Goal: Task Accomplishment & Management: Use online tool/utility

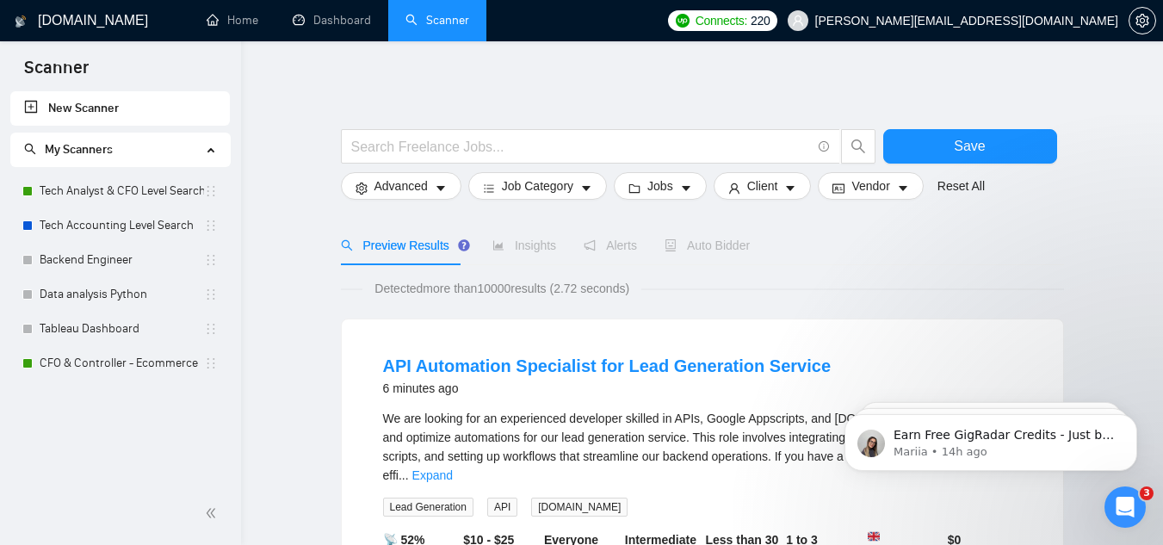
click at [149, 98] on link "New Scanner" at bounding box center [120, 108] width 192 height 34
click at [427, 151] on input "text" at bounding box center [581, 147] width 460 height 22
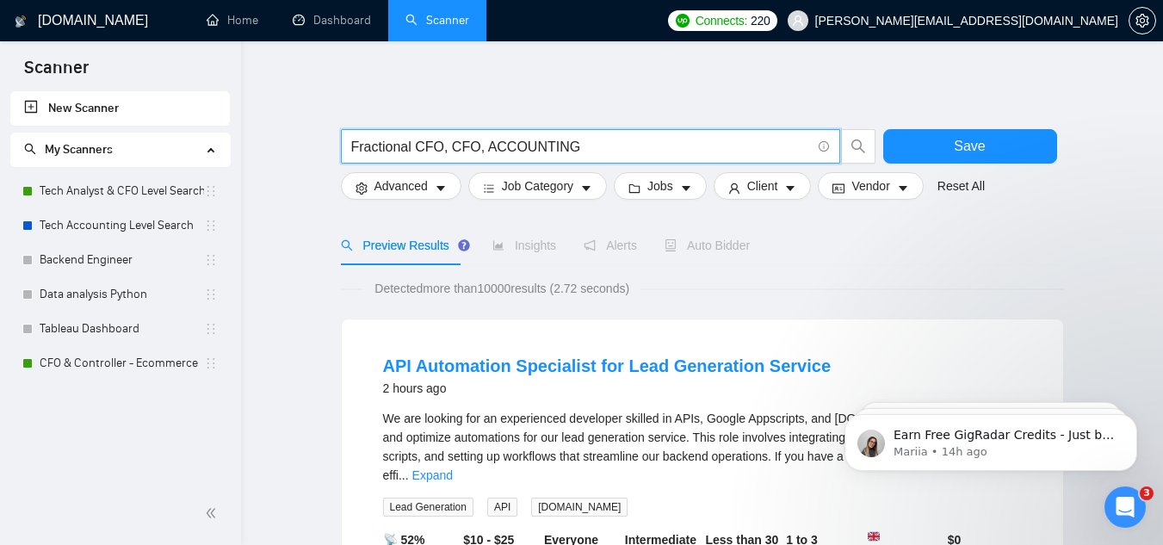
click at [477, 146] on input "Fractional CFO, CFO, ACCOUNTING" at bounding box center [581, 147] width 460 height 22
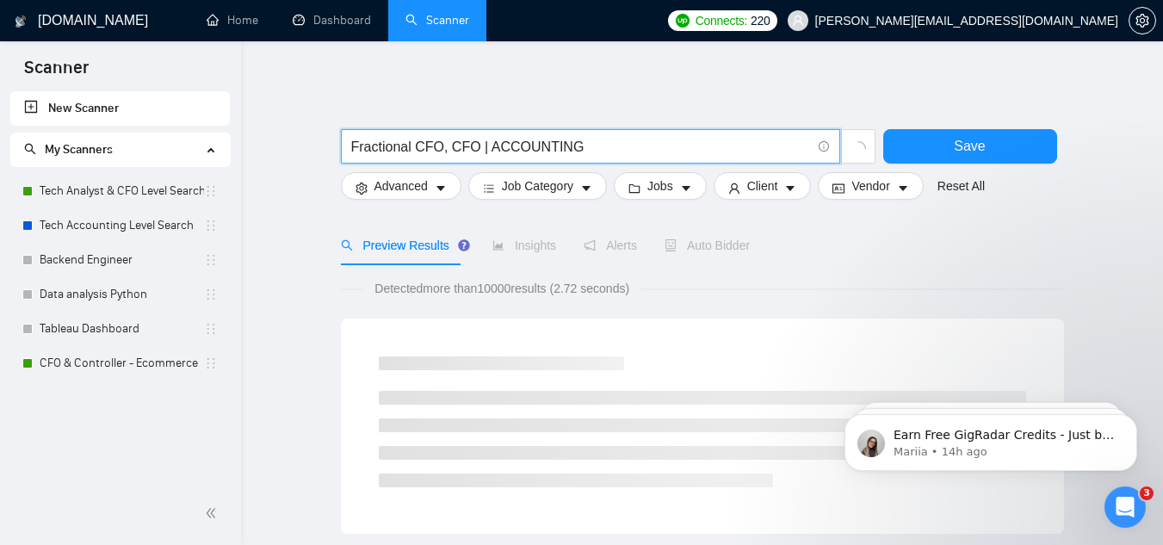
click at [450, 146] on input "Fractional CFO, CFO | ACCOUNTING" at bounding box center [581, 147] width 460 height 22
type input "Fractional CFO | CFO | ACCOUNTING"
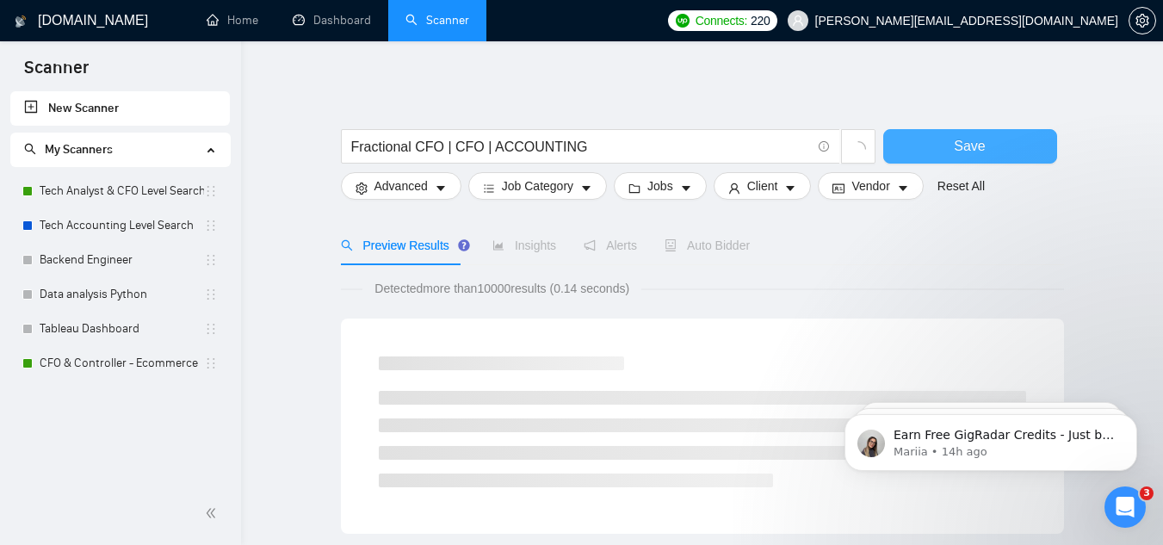
click at [928, 143] on button "Save" at bounding box center [970, 146] width 174 height 34
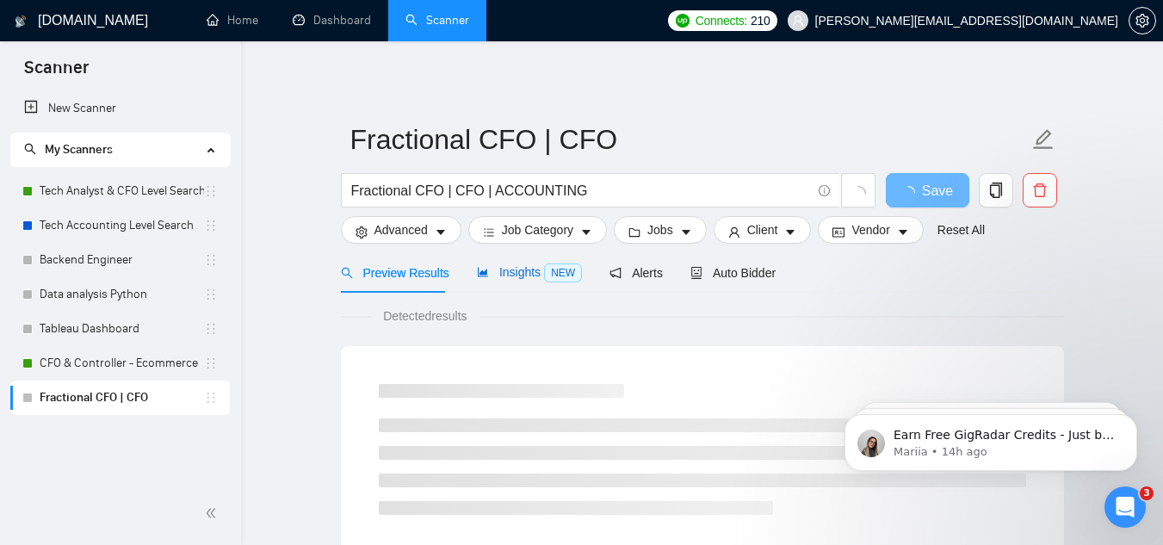
click at [547, 280] on span "NEW" at bounding box center [563, 272] width 38 height 19
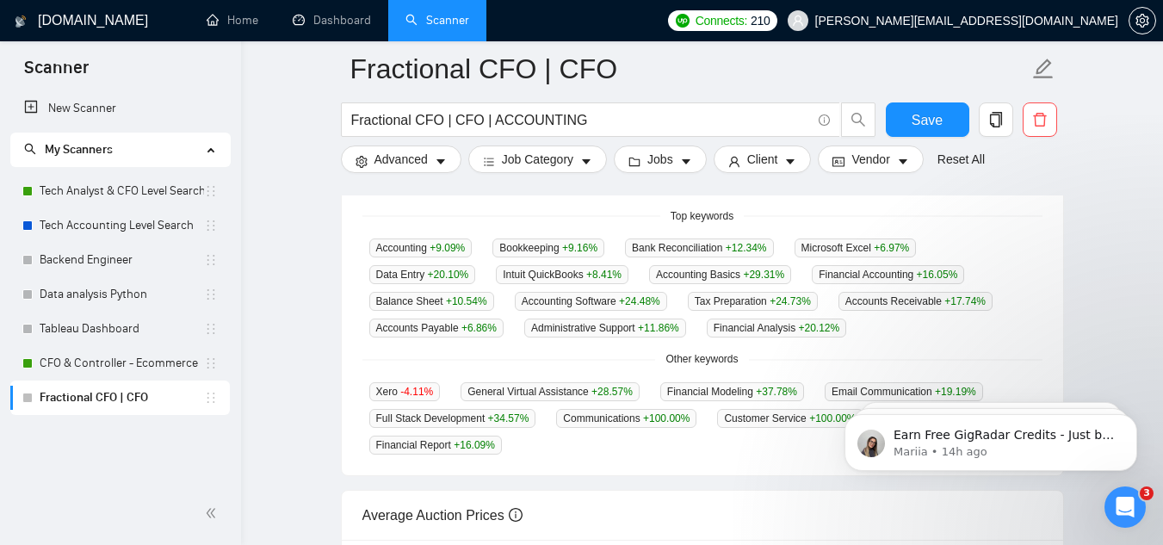
scroll to position [459, 0]
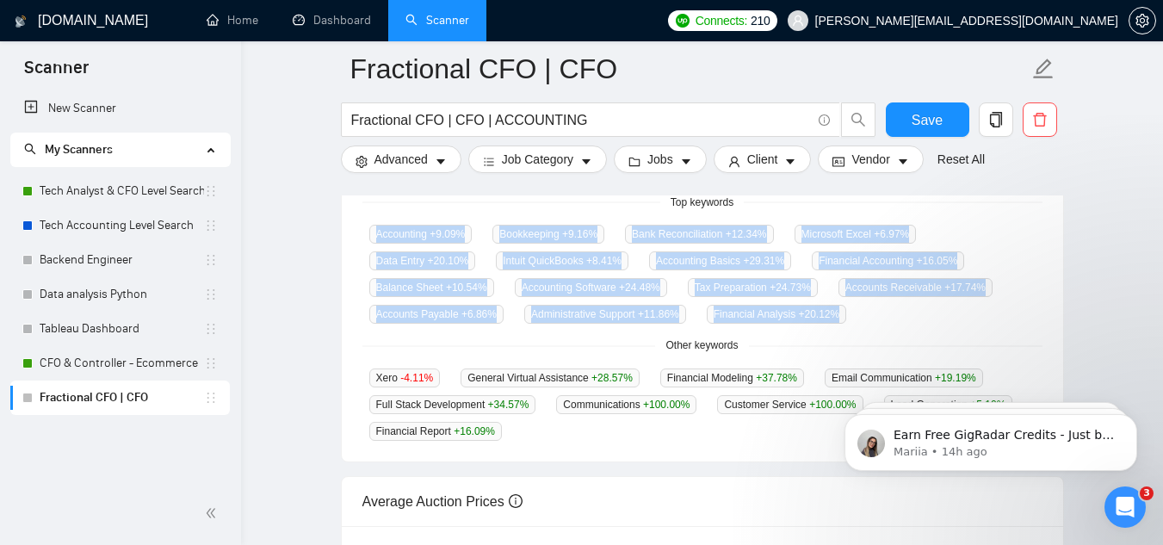
drag, startPoint x: 349, startPoint y: 228, endPoint x: 699, endPoint y: 323, distance: 362.9
click at [699, 323] on div "GigRadar analyses the keywords used in the jobs found by this scanner to help y…" at bounding box center [702, 282] width 721 height 359
copy div "Accounting +9.09 % Bookkeeping +9.16 % Bank Reconciliation +12.34 % Microsoft E…"
